Goal: Task Accomplishment & Management: Manage account settings

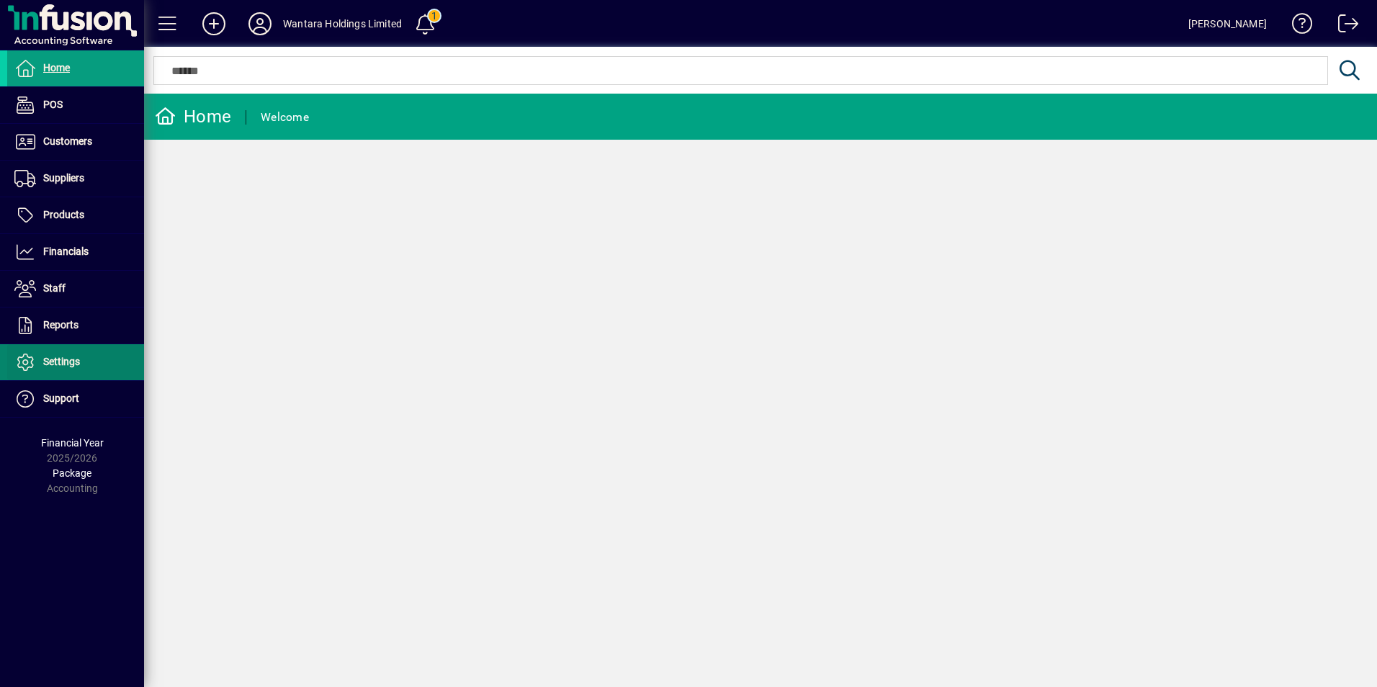
click at [46, 358] on span "Settings" at bounding box center [61, 362] width 37 height 12
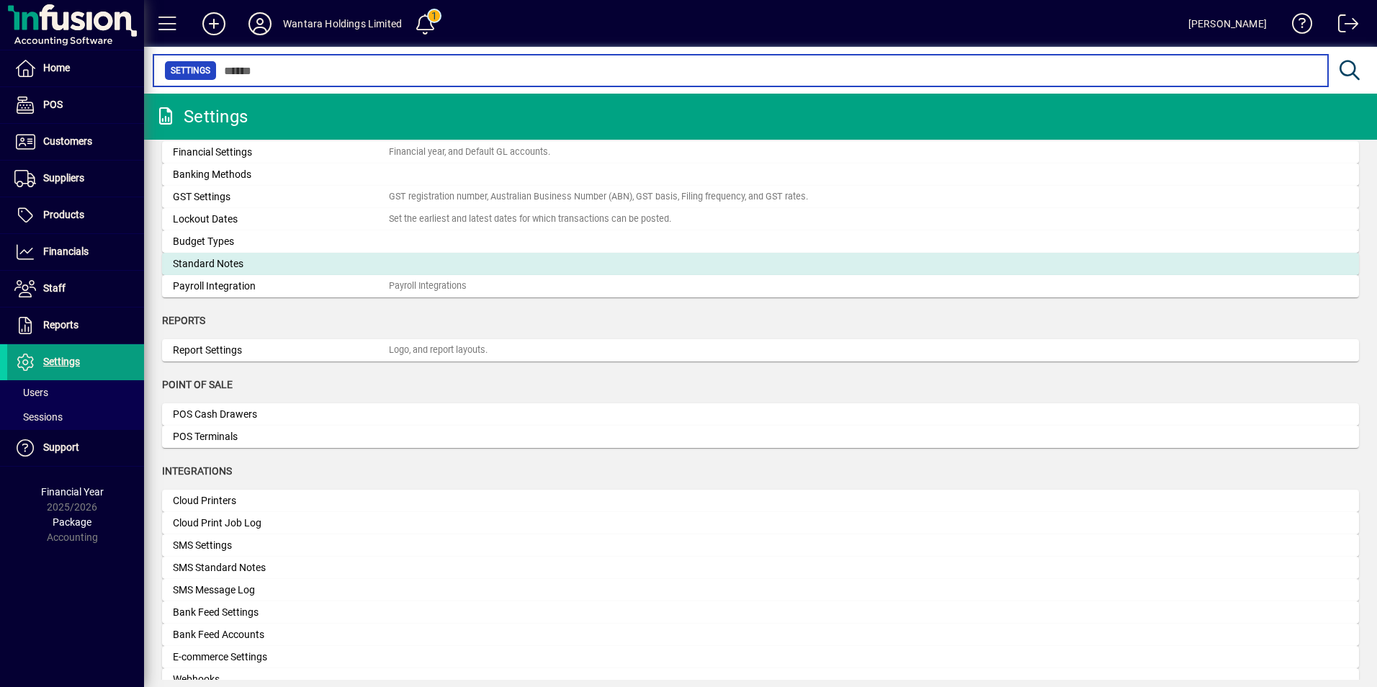
scroll to position [216, 0]
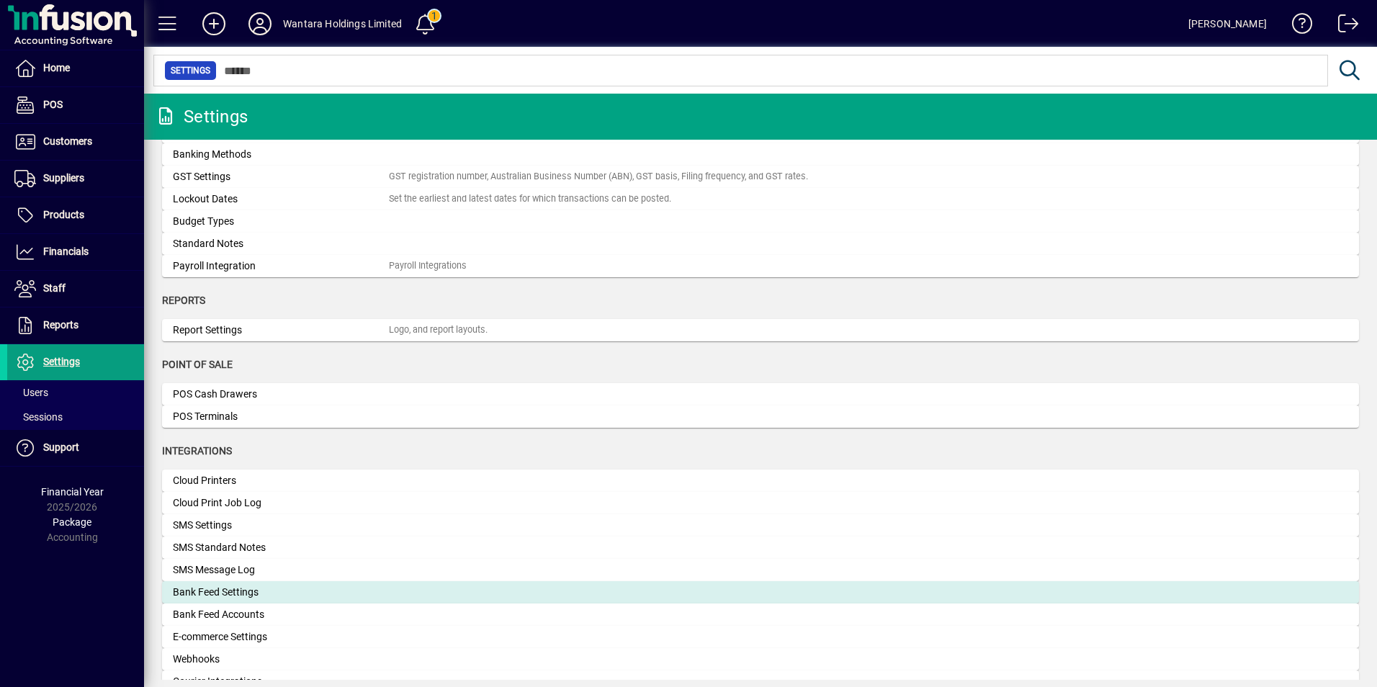
click at [251, 597] on div "Bank Feed Settings" at bounding box center [281, 592] width 216 height 15
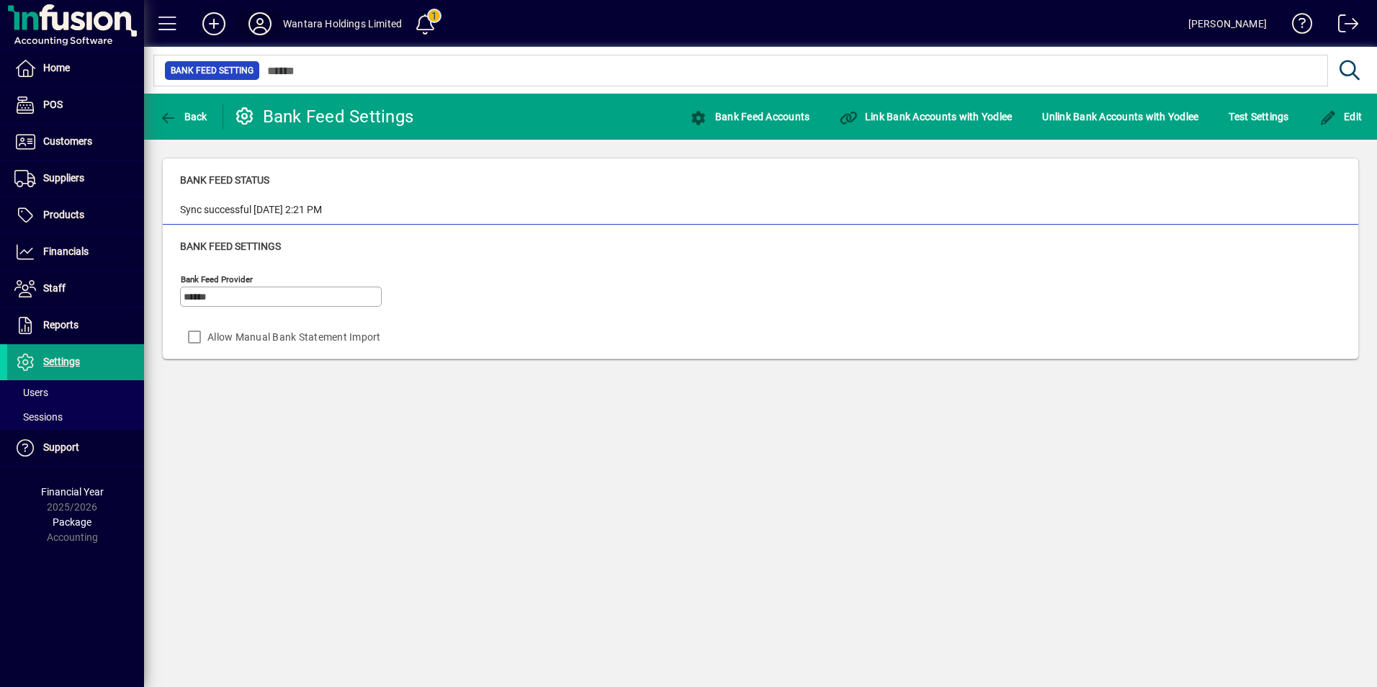
click at [251, 24] on icon at bounding box center [260, 23] width 29 height 23
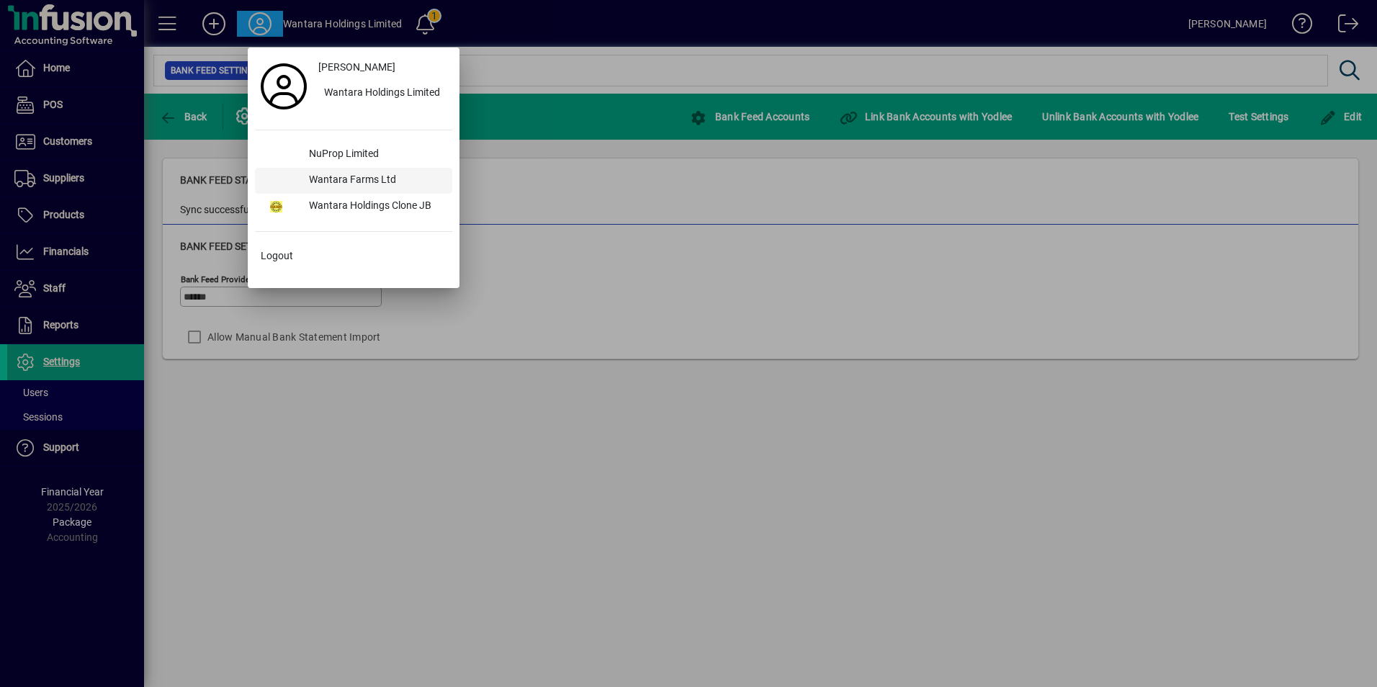
click at [338, 181] on div "Wantara Farms Ltd" at bounding box center [374, 181] width 155 height 26
